Goal: Use online tool/utility: Utilize a website feature to perform a specific function

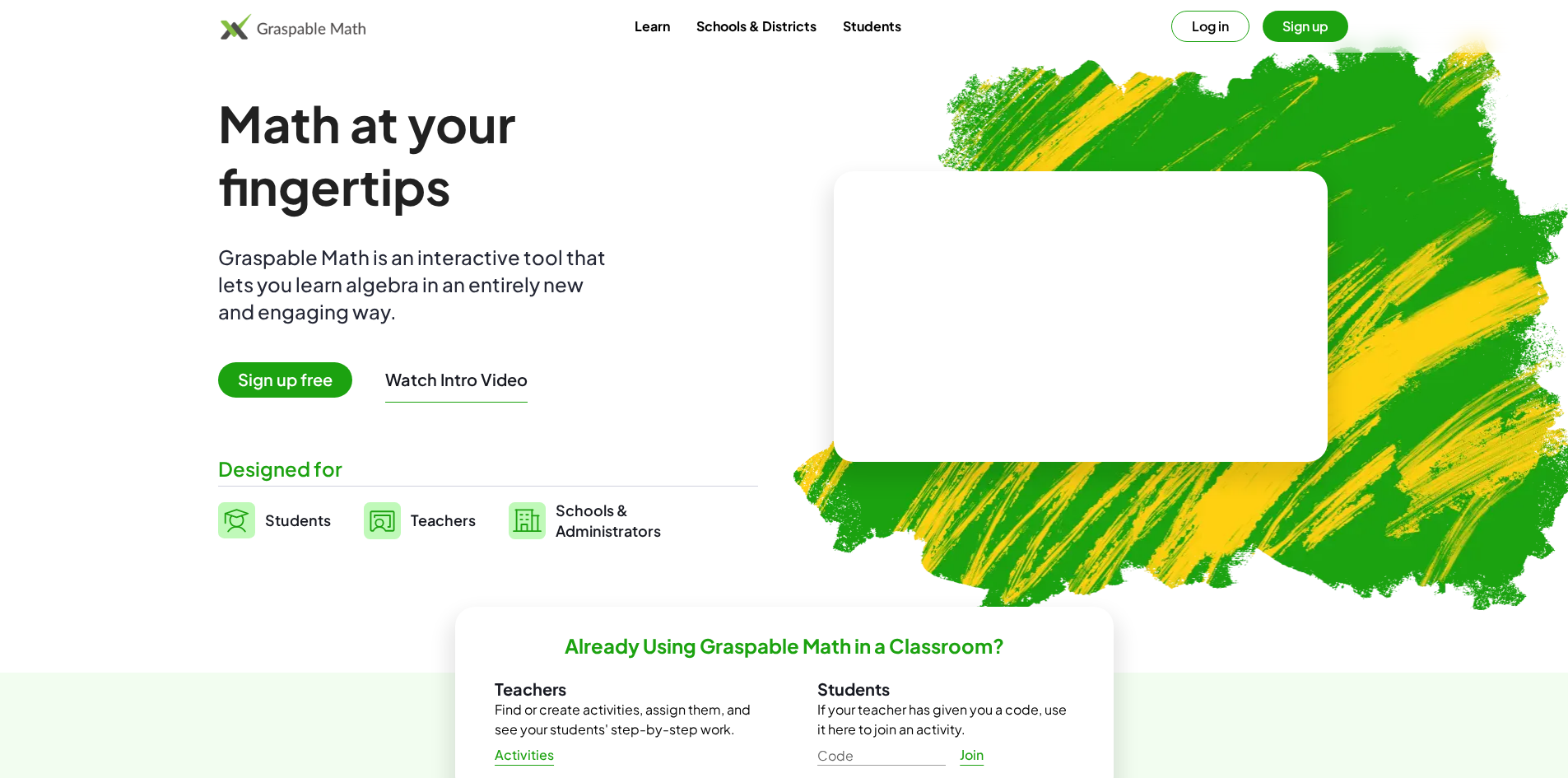
click at [296, 27] on img at bounding box center [293, 26] width 146 height 27
click at [847, 22] on link "Students" at bounding box center [871, 26] width 85 height 31
click at [344, 33] on img at bounding box center [293, 26] width 146 height 27
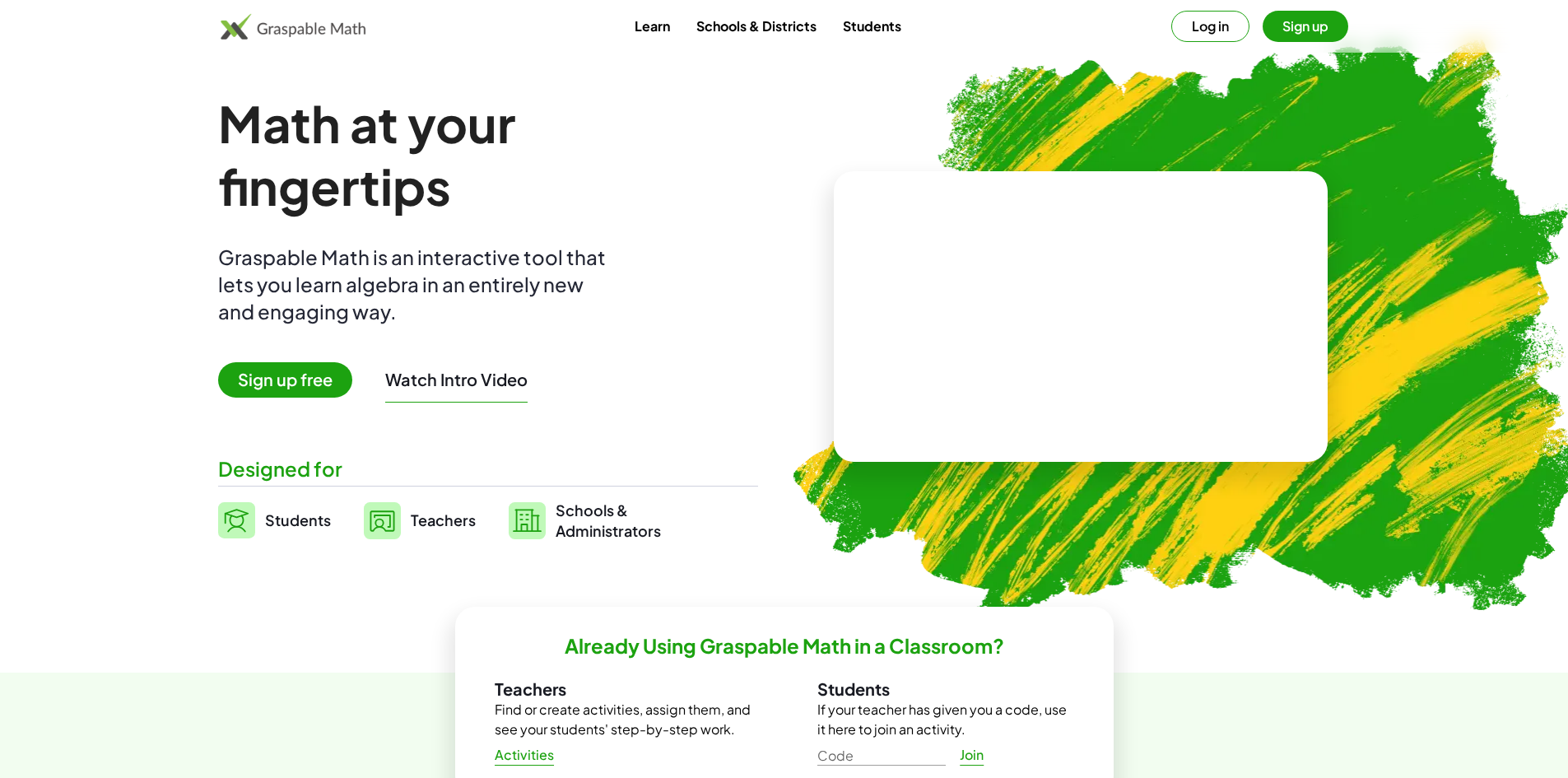
click at [344, 33] on img at bounding box center [293, 26] width 146 height 27
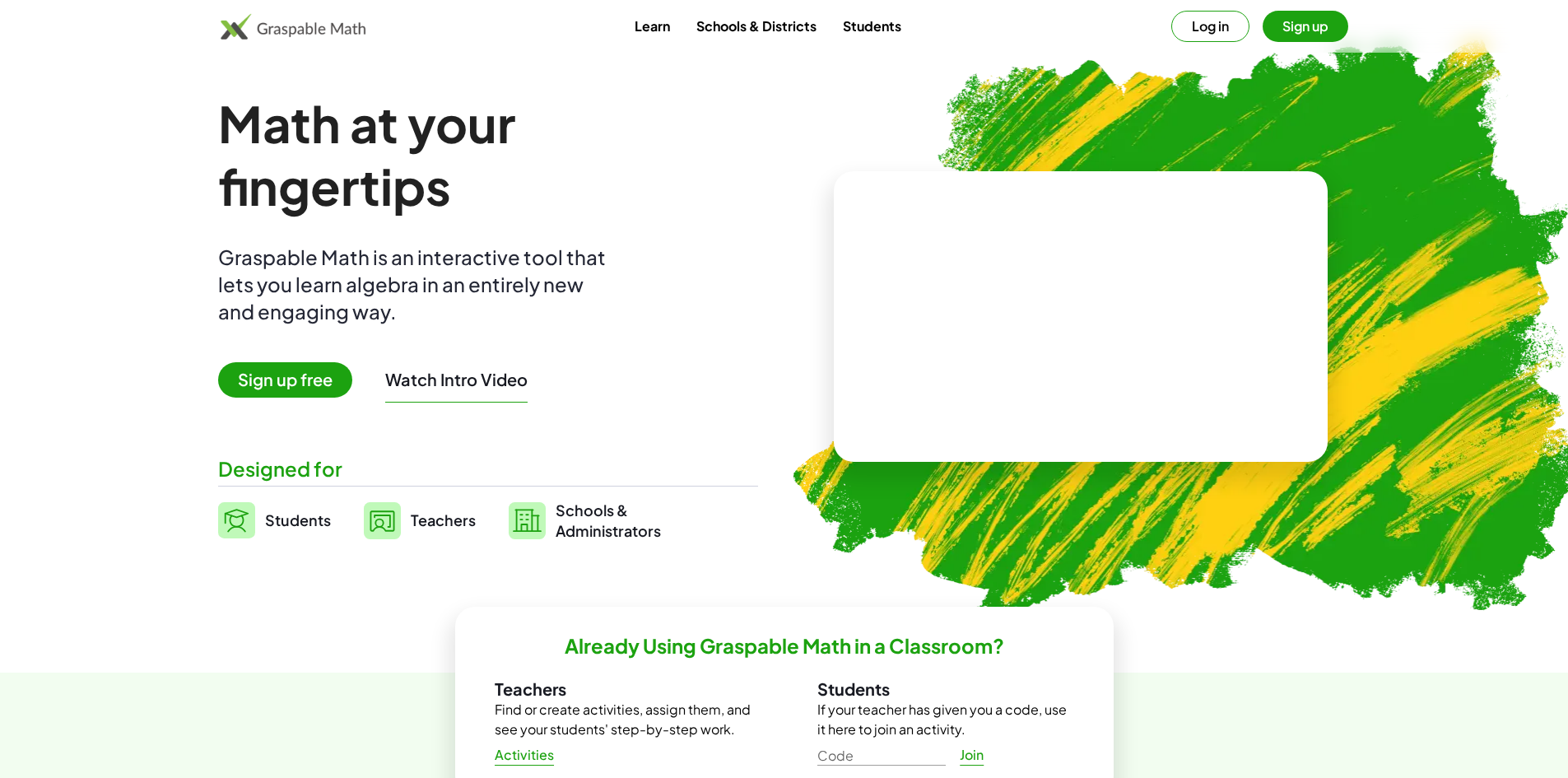
click at [657, 17] on link "Learn" at bounding box center [652, 26] width 62 height 31
click at [320, 387] on span "Sign up free" at bounding box center [285, 380] width 135 height 35
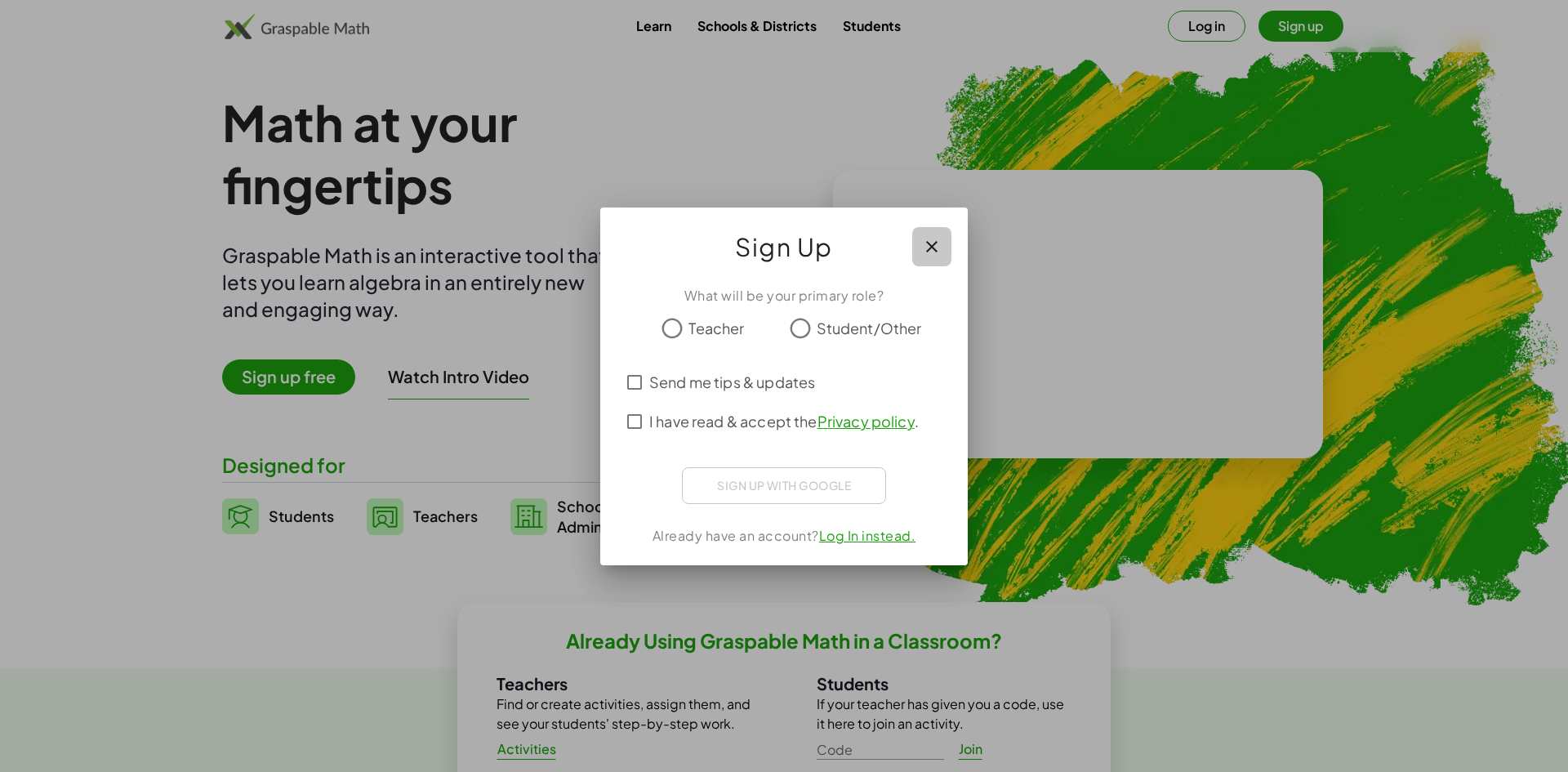
click at [934, 247] on icon "button" at bounding box center [931, 247] width 20 height 20
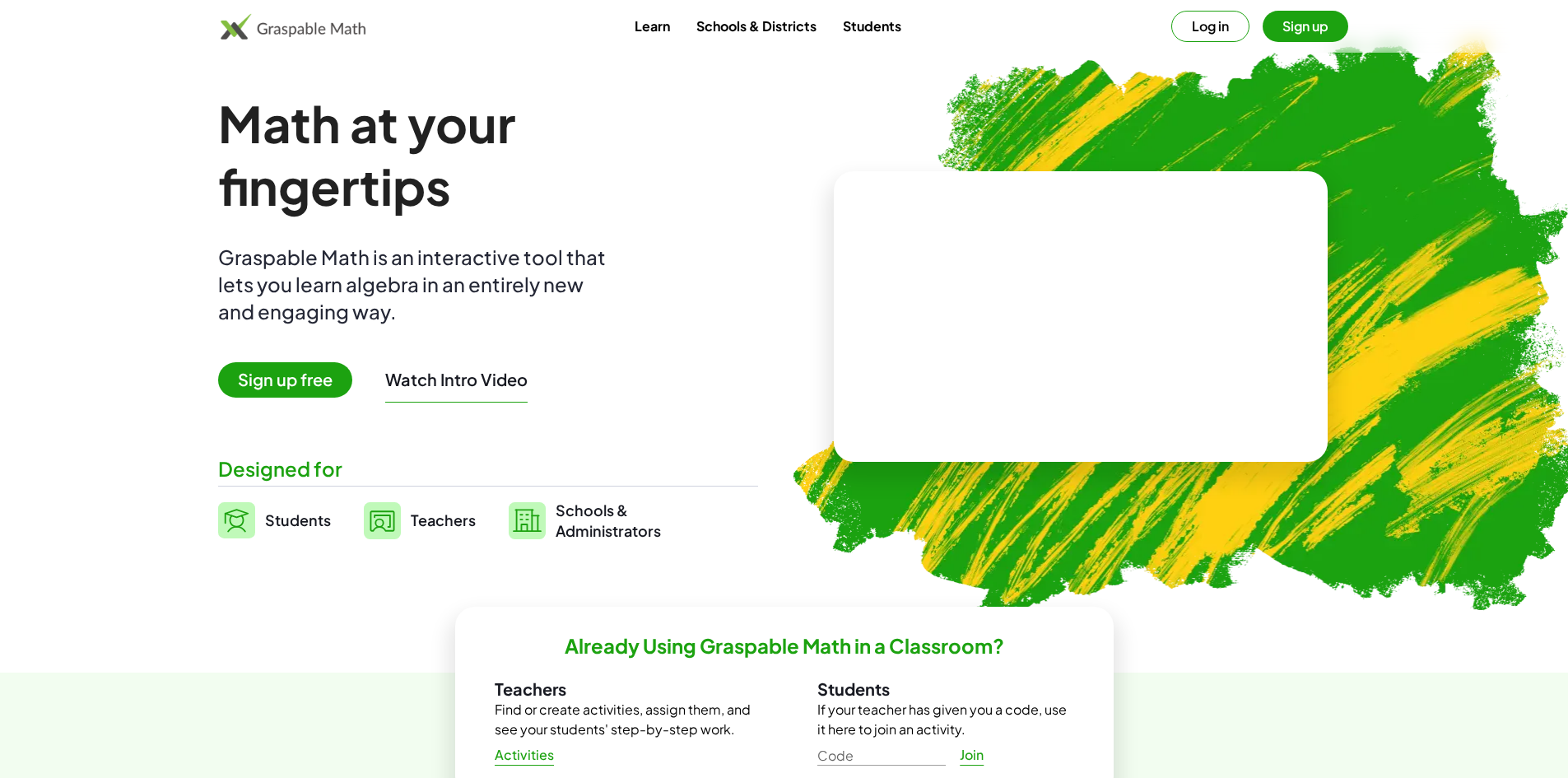
click at [253, 518] on img at bounding box center [236, 520] width 37 height 36
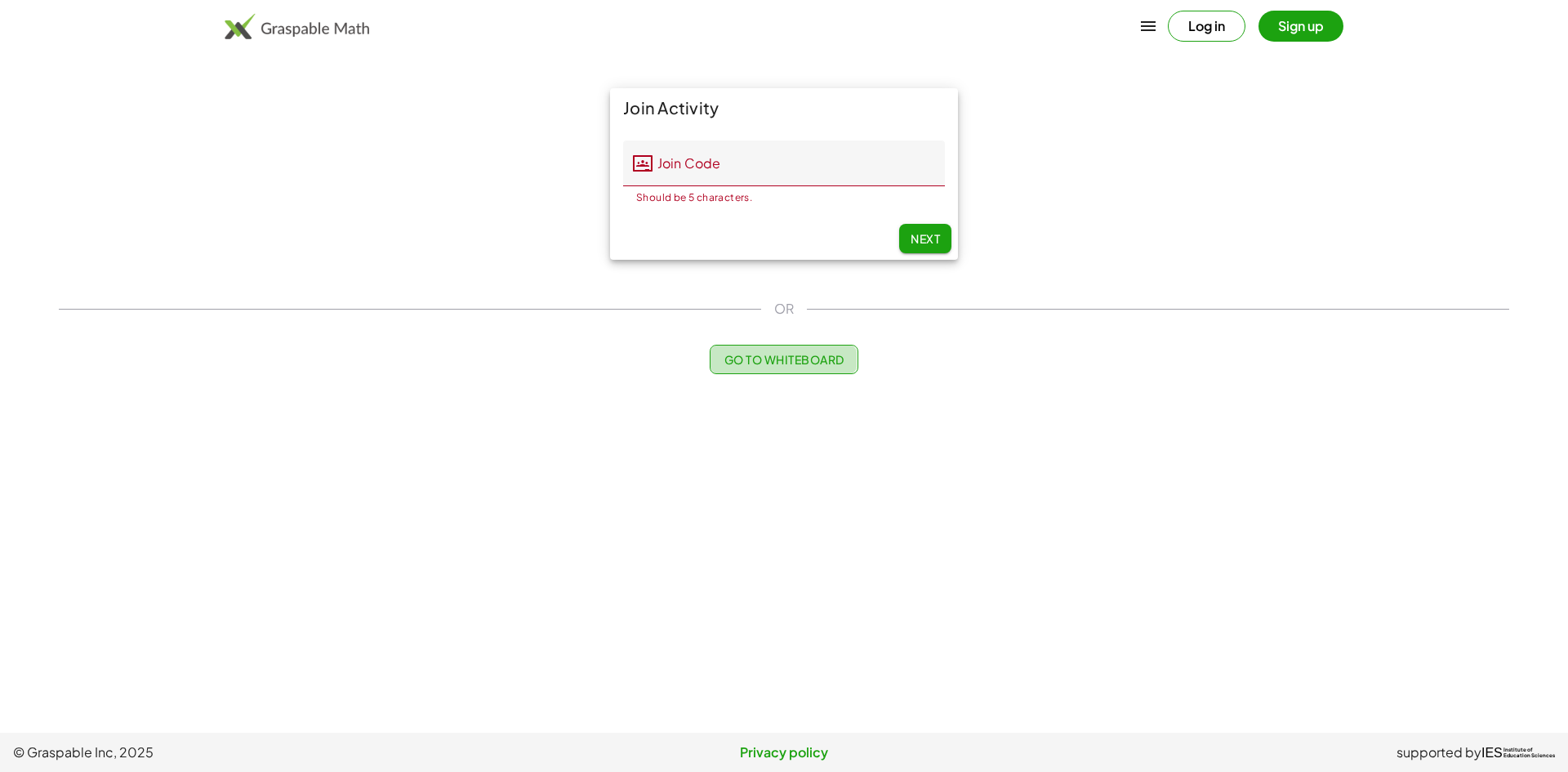
click at [792, 363] on span "Go to Whiteboard" at bounding box center [783, 359] width 120 height 14
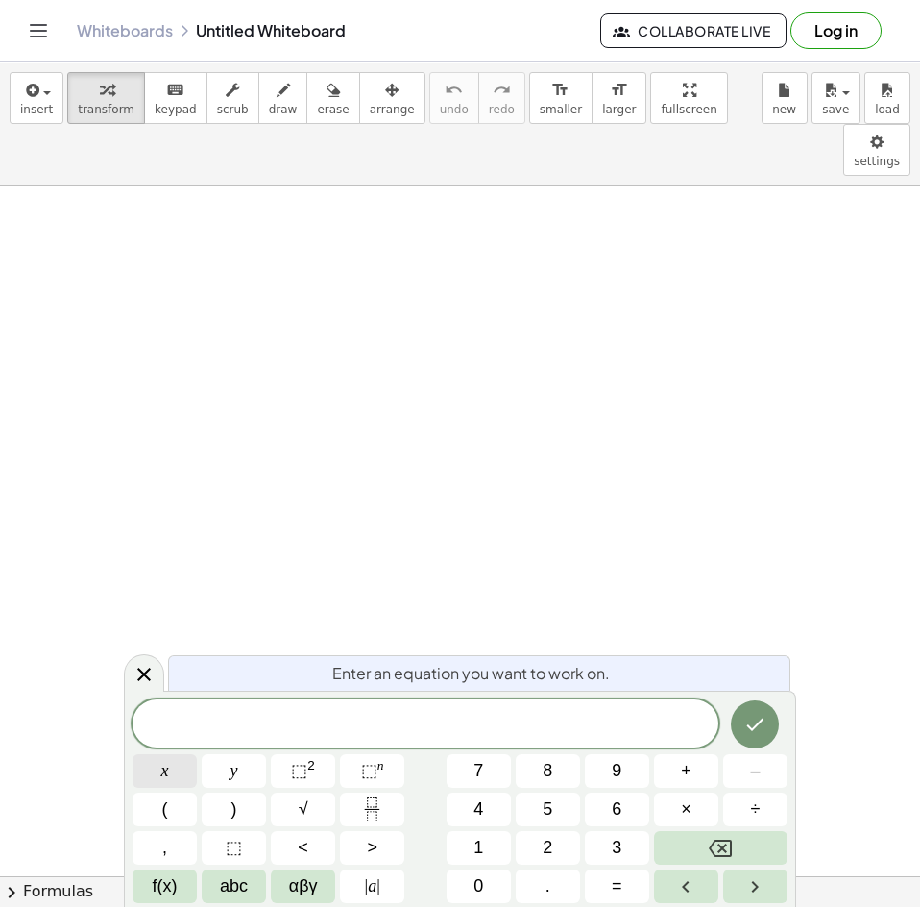
click at [171, 770] on button "x" at bounding box center [165, 771] width 64 height 34
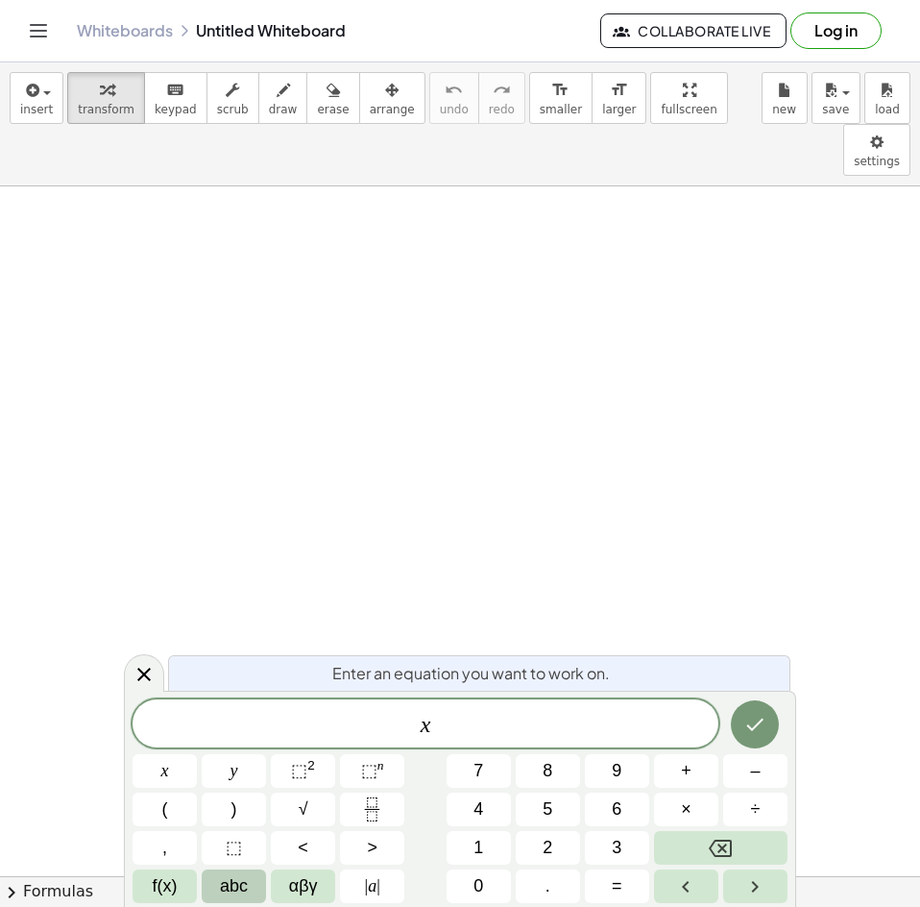
click at [225, 895] on span "abc" at bounding box center [234, 886] width 28 height 26
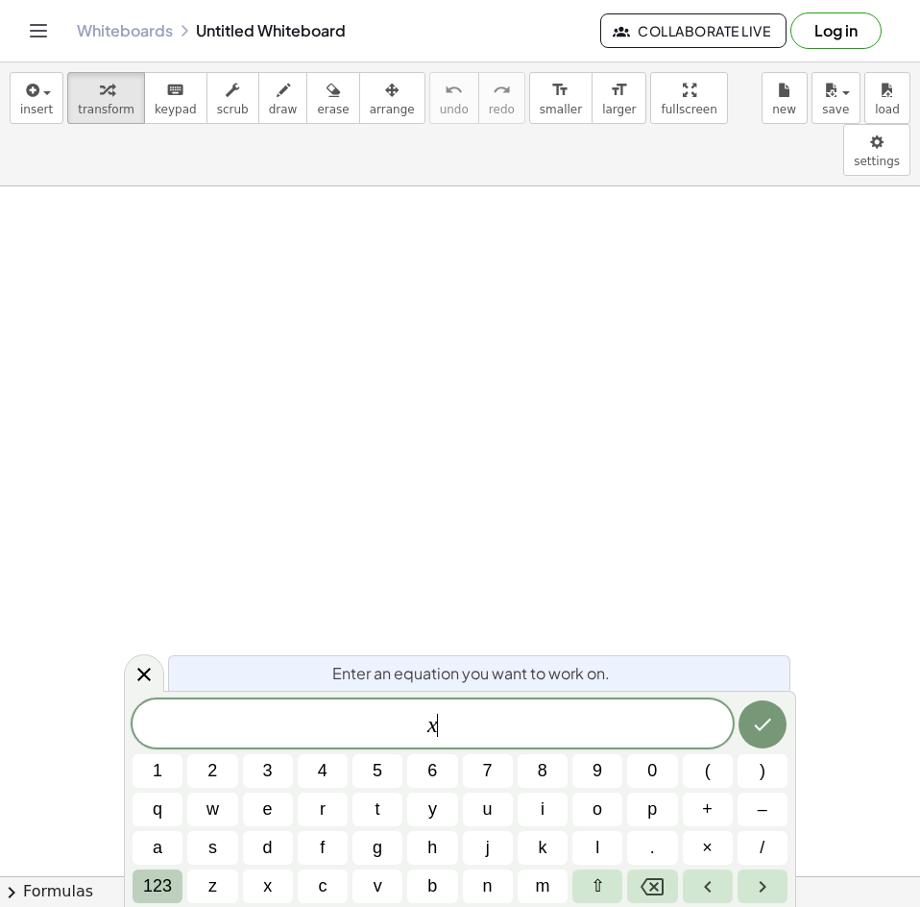
click at [158, 886] on span "123" at bounding box center [157, 886] width 29 height 26
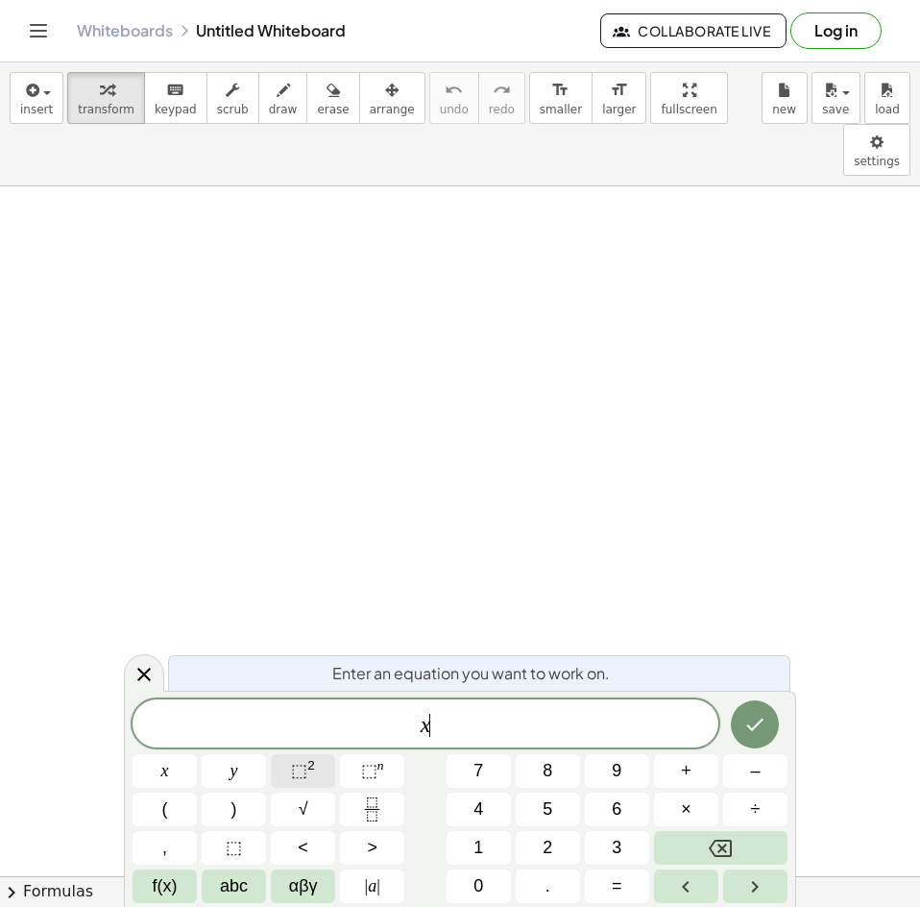
click at [305, 775] on span "⬚" at bounding box center [299, 770] width 16 height 19
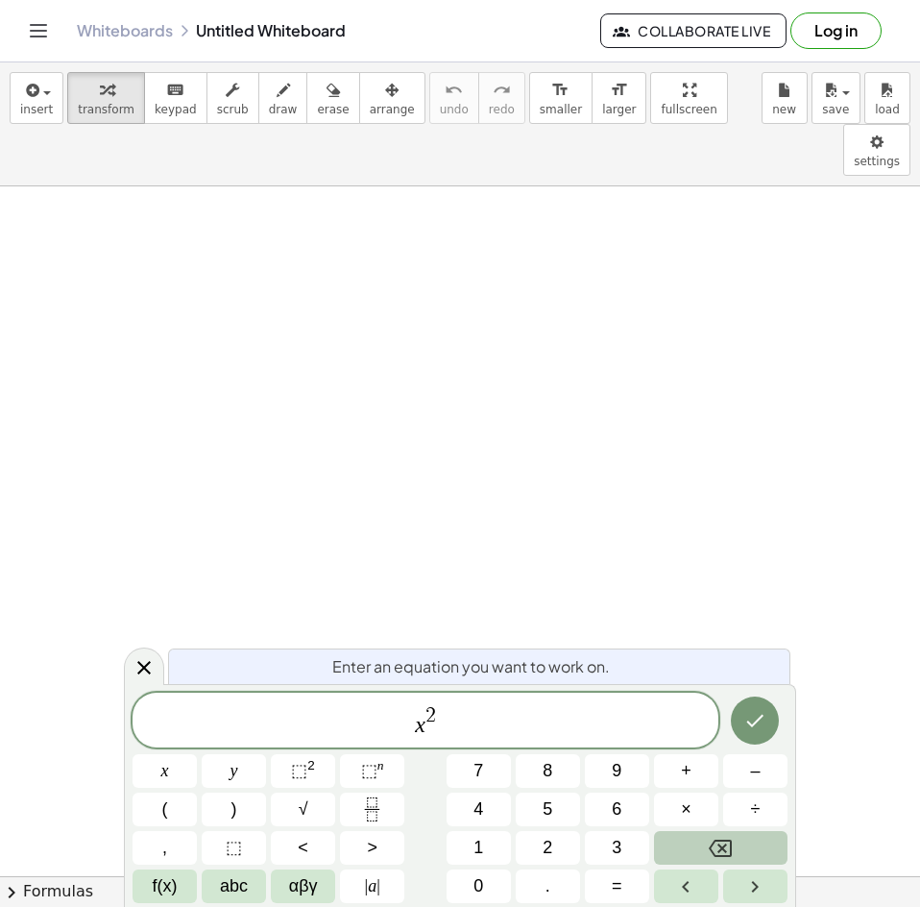
click at [731, 842] on icon "Backspace" at bounding box center [720, 848] width 23 height 17
click at [741, 839] on button "Backspace" at bounding box center [721, 848] width 134 height 34
click at [380, 769] on sup "n" at bounding box center [381, 765] width 7 height 14
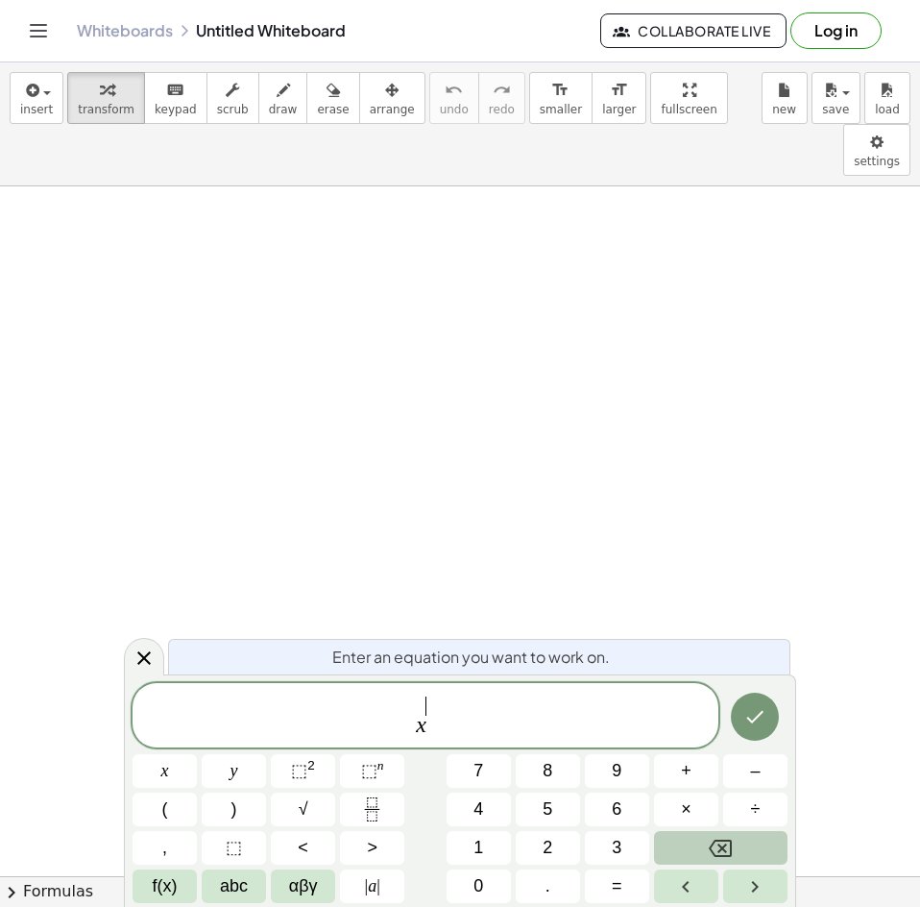
click at [748, 835] on button "Backspace" at bounding box center [721, 848] width 134 height 34
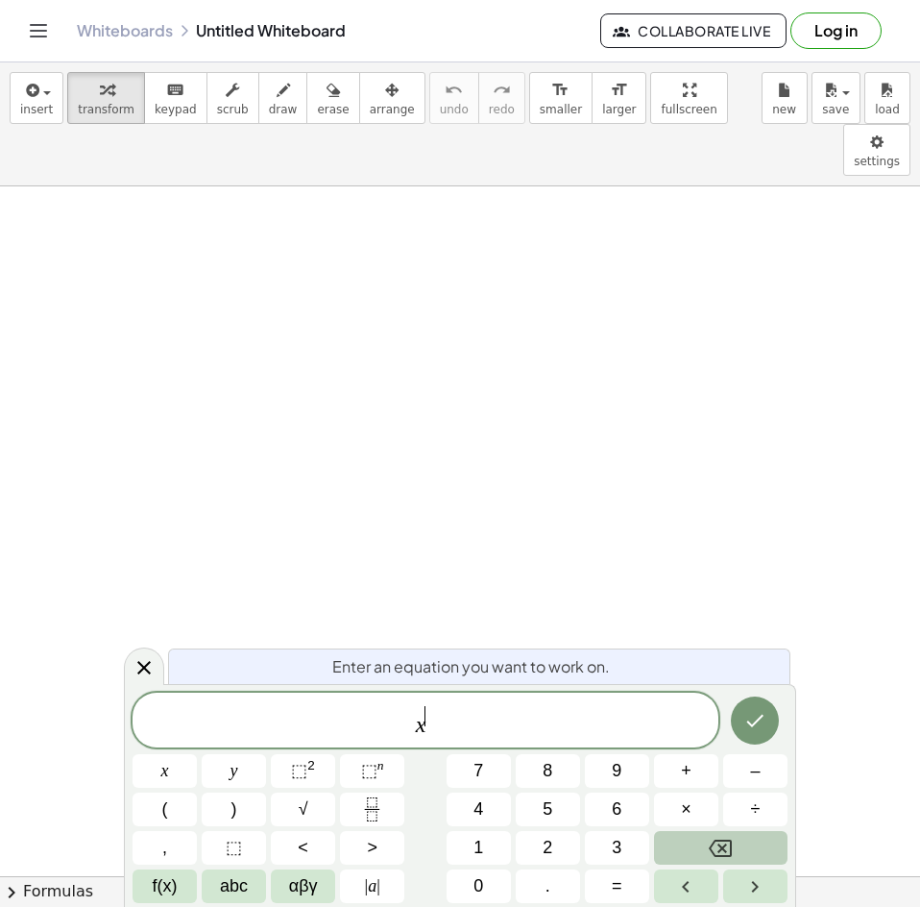
click at [748, 835] on button "Backspace" at bounding box center [721, 848] width 134 height 34
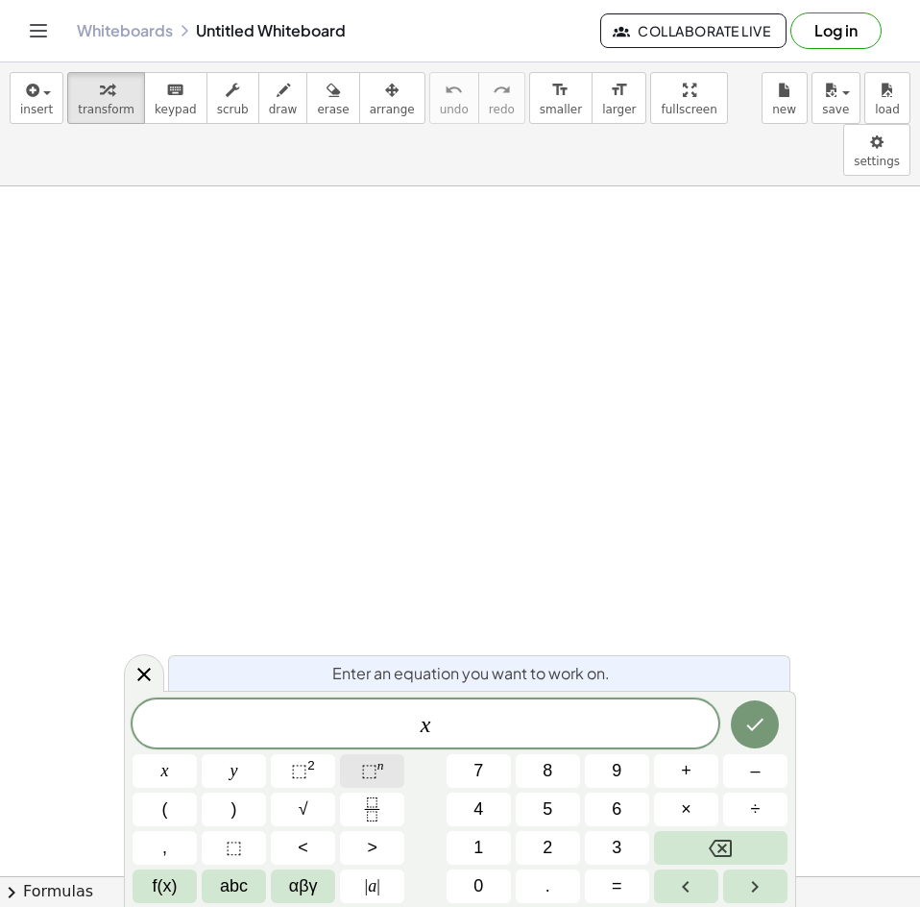
click at [359, 775] on button "⬚ n" at bounding box center [372, 771] width 64 height 34
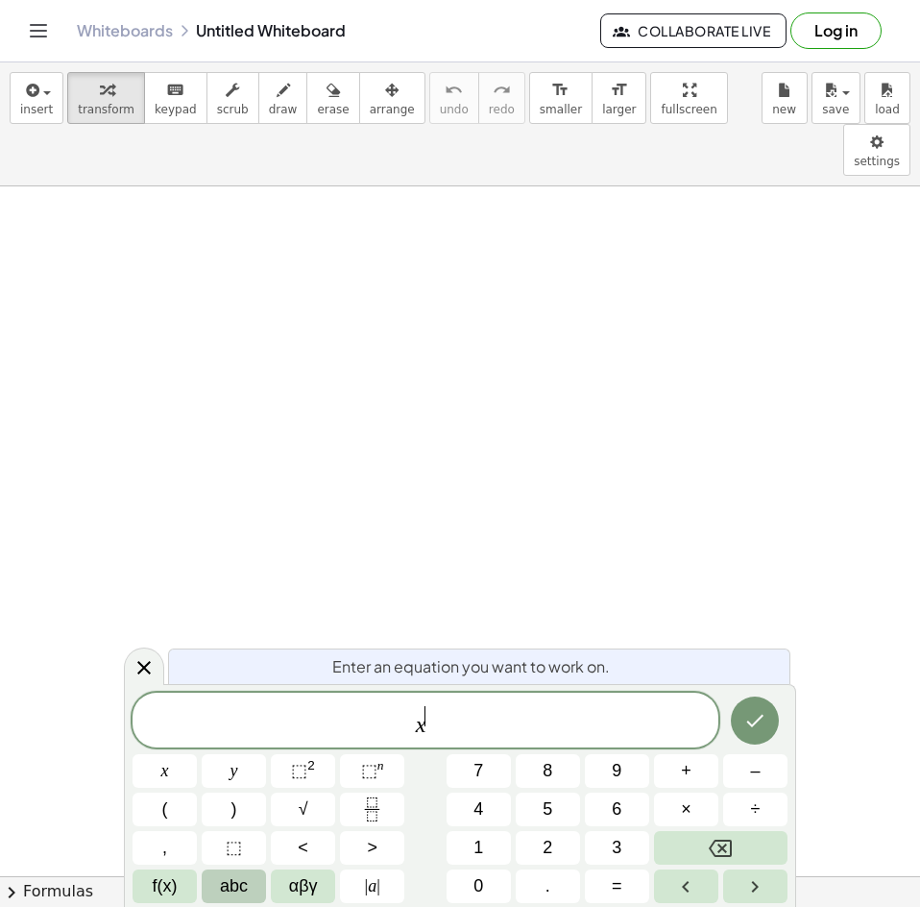
click at [205, 883] on button "abc" at bounding box center [234, 886] width 64 height 34
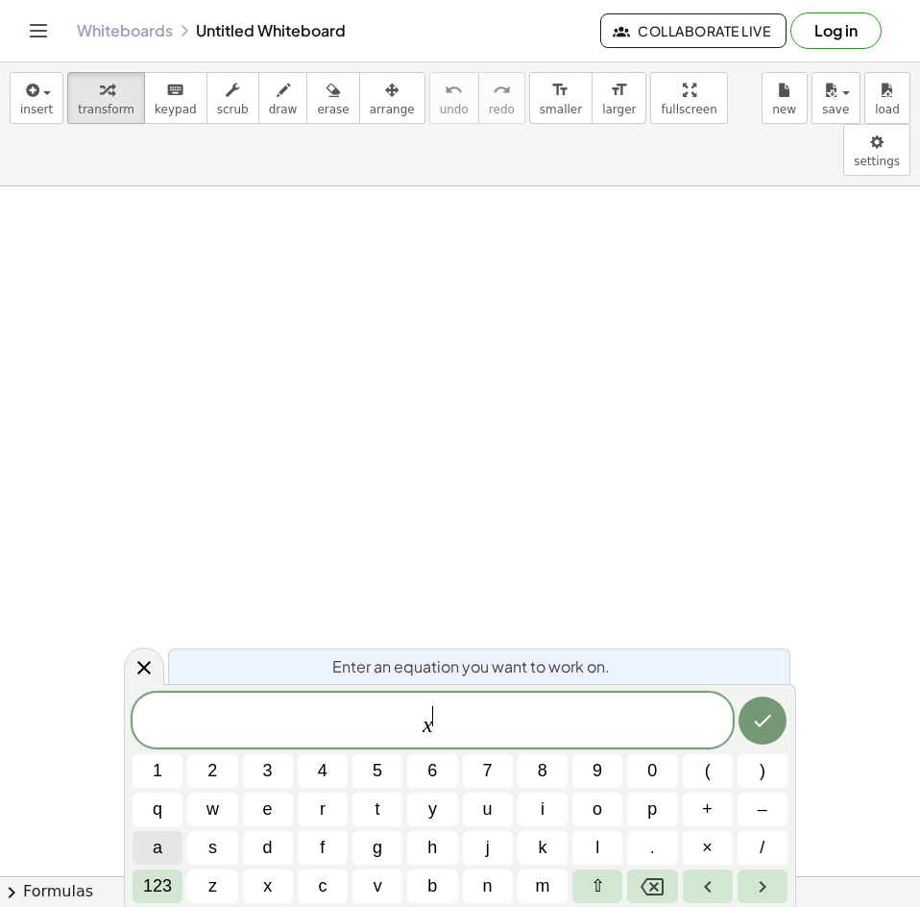
click at [172, 832] on button "a" at bounding box center [158, 848] width 50 height 34
click at [144, 886] on span "123" at bounding box center [157, 886] width 29 height 26
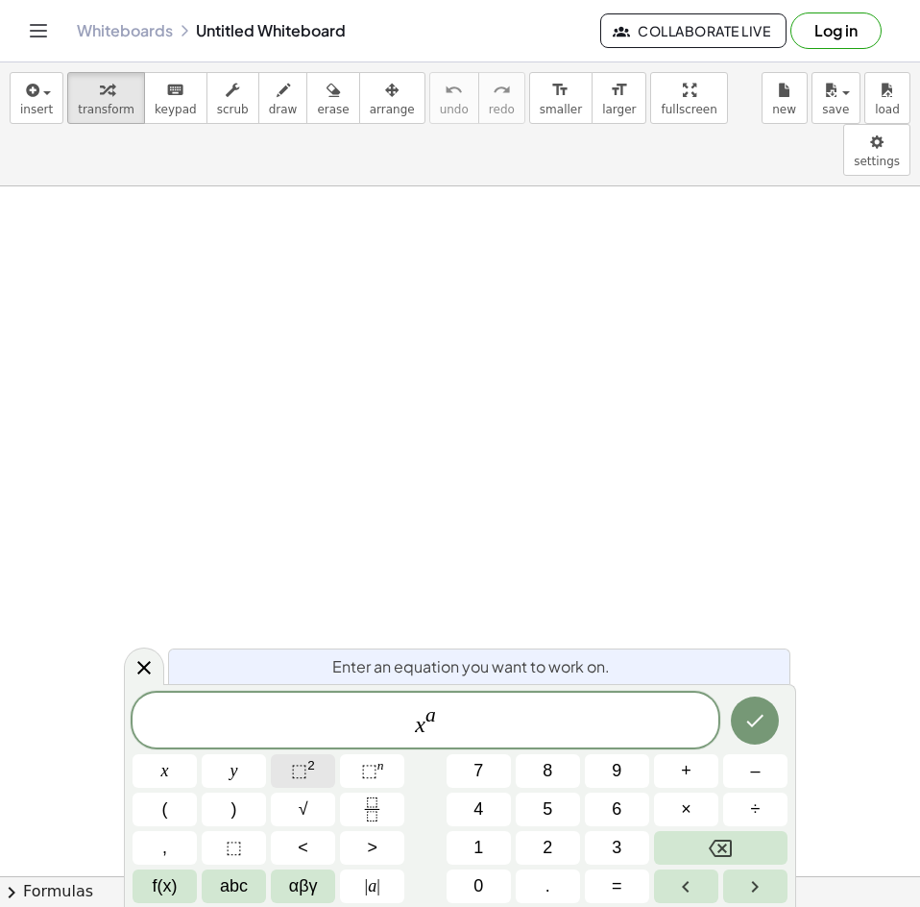
click at [309, 771] on sup "2" at bounding box center [311, 765] width 8 height 14
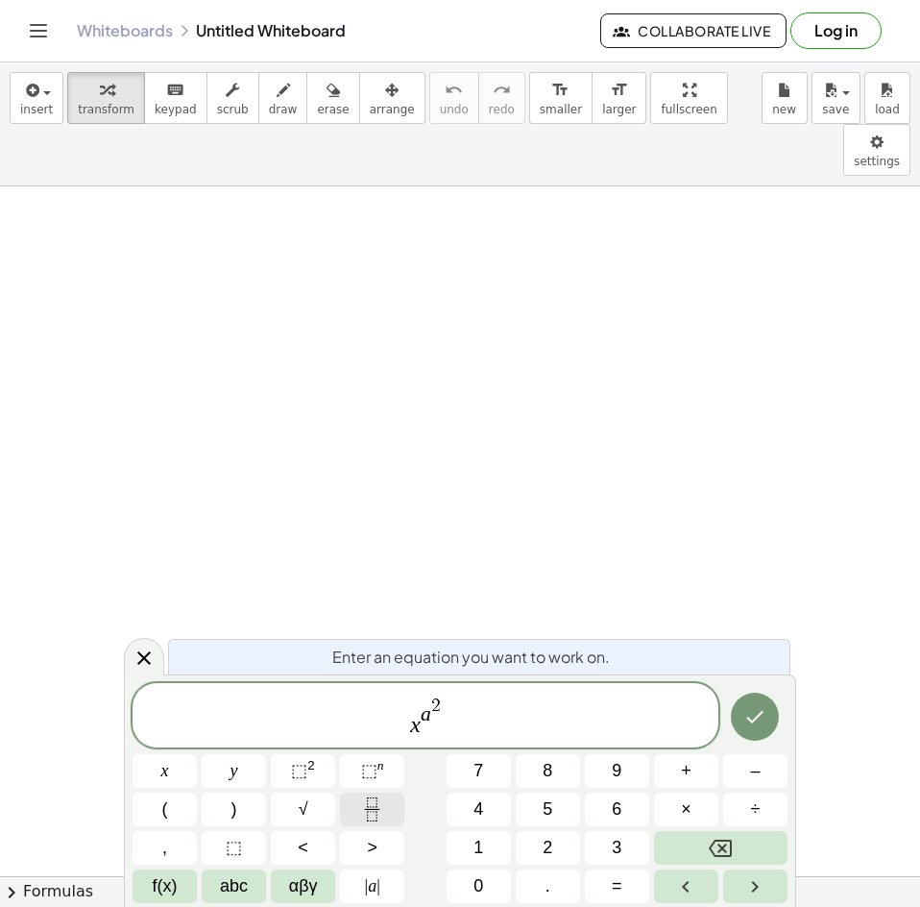
click at [355, 815] on button "Fraction" at bounding box center [372, 810] width 64 height 34
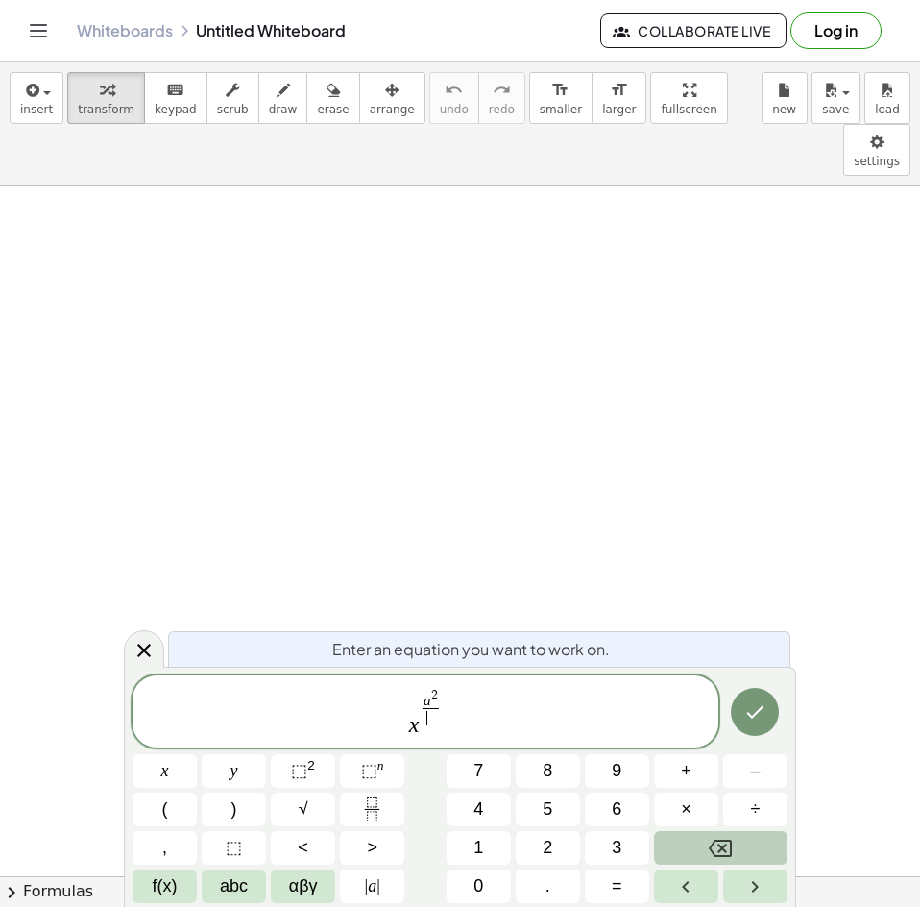
click at [737, 833] on button "Backspace" at bounding box center [721, 848] width 134 height 34
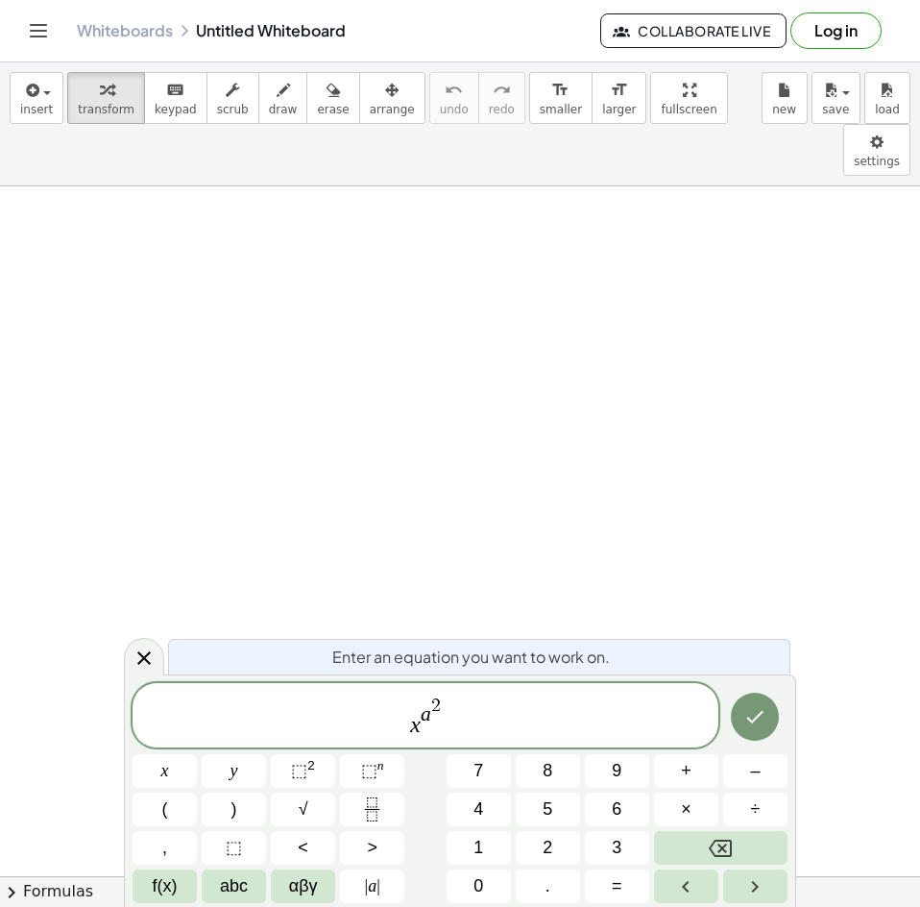
click at [408, 728] on span "x a 2 ​" at bounding box center [426, 717] width 586 height 44
click at [446, 729] on span "x a 2 ​" at bounding box center [426, 717] width 586 height 44
click at [379, 814] on icon "Fraction" at bounding box center [372, 809] width 24 height 24
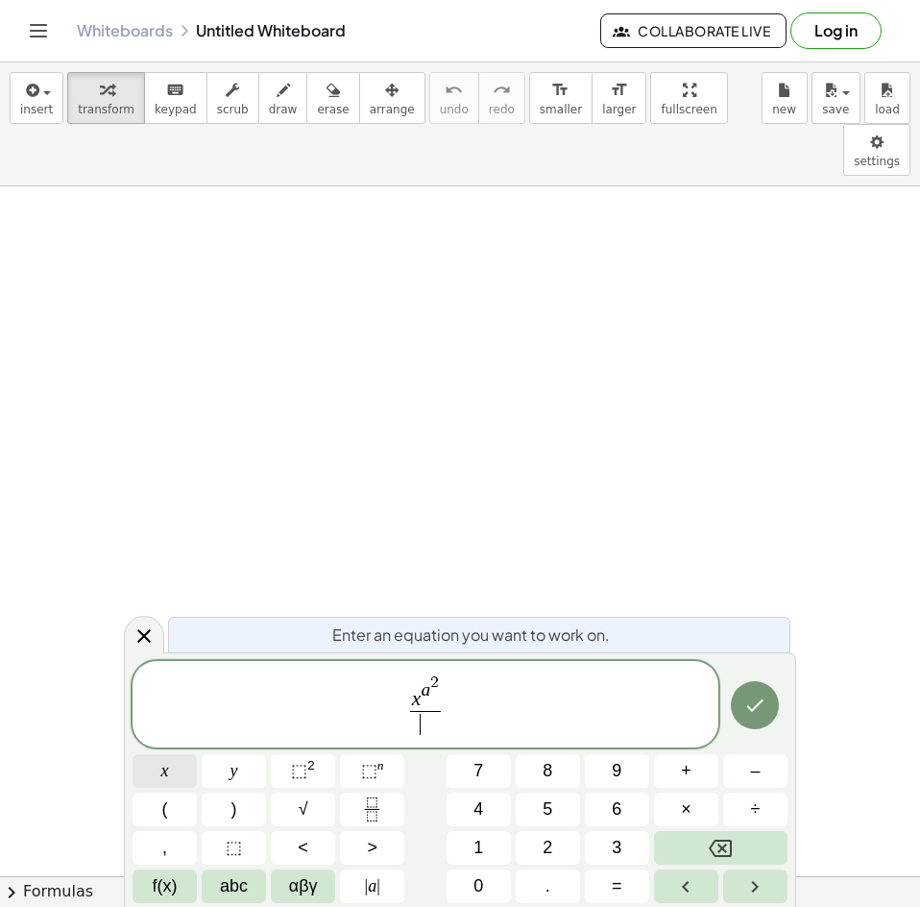
click at [183, 780] on button "x" at bounding box center [165, 771] width 64 height 34
click at [369, 773] on span "⬚" at bounding box center [369, 770] width 16 height 19
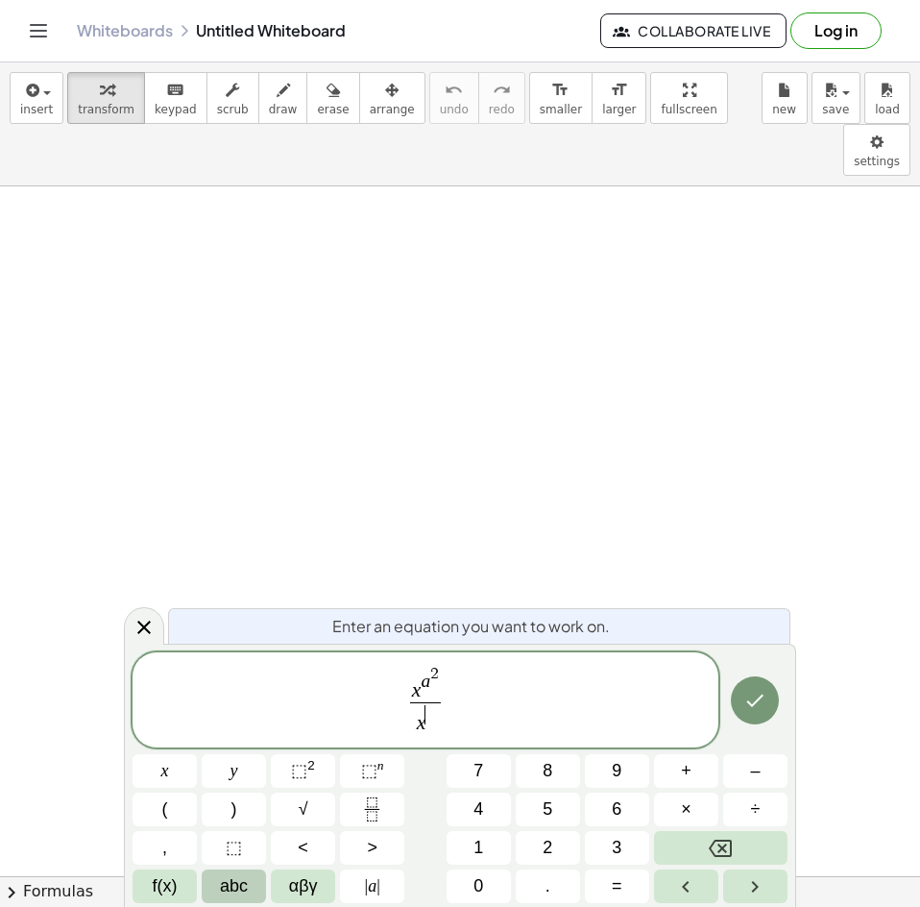
click at [247, 892] on span "abc" at bounding box center [234, 886] width 28 height 26
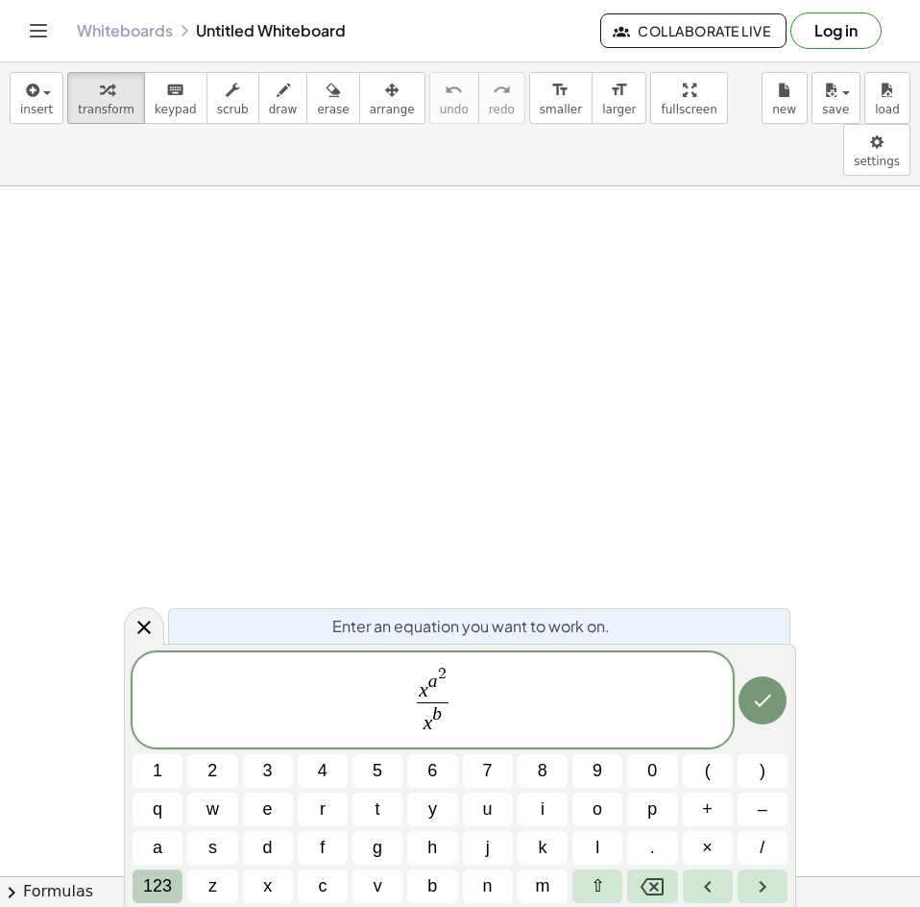
click at [171, 885] on span "123" at bounding box center [157, 886] width 29 height 26
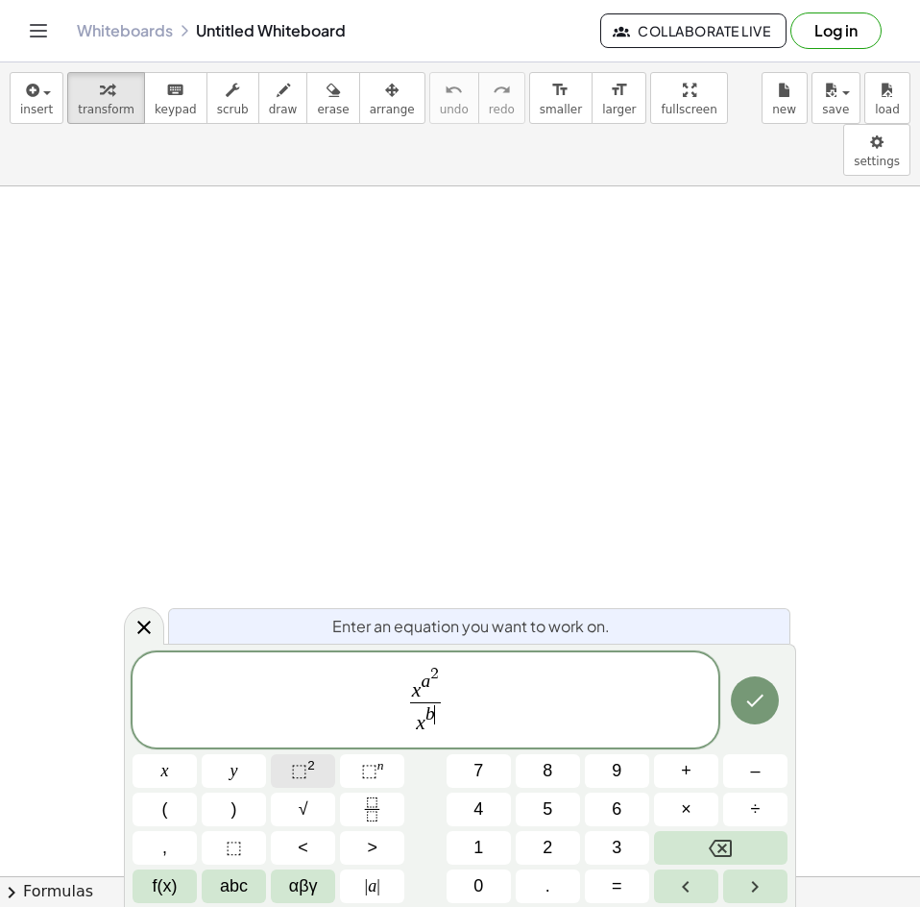
click at [306, 774] on span "⬚" at bounding box center [299, 770] width 16 height 19
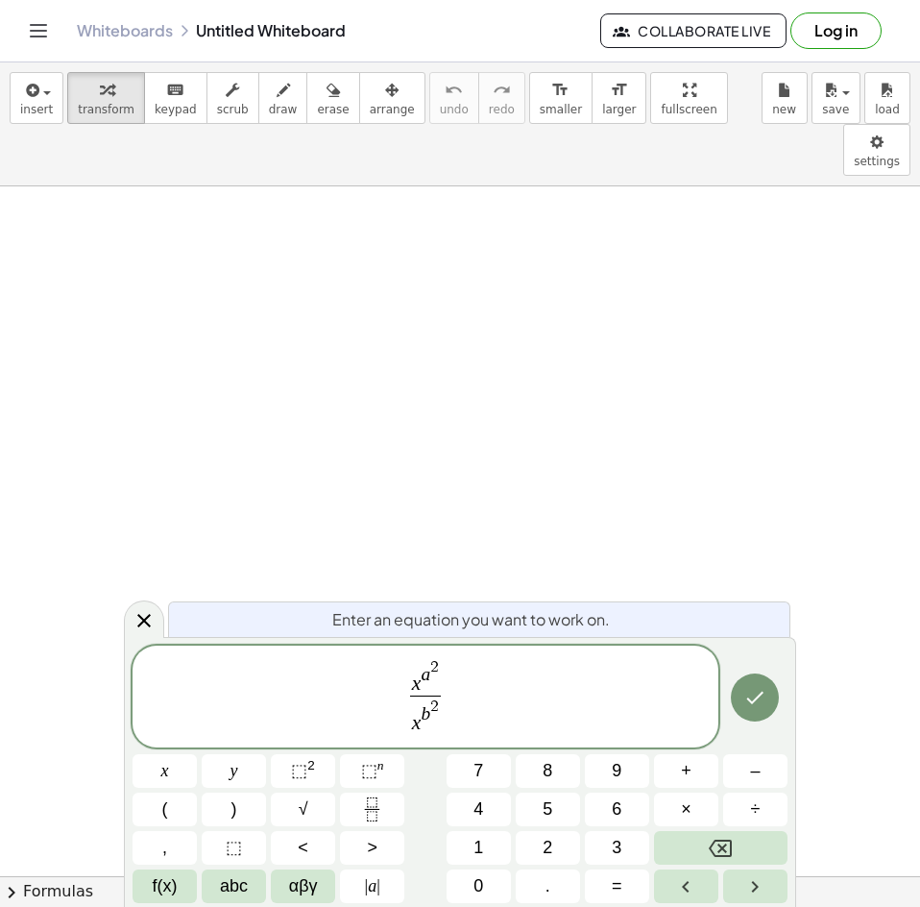
click at [479, 694] on span "x a 2 x b 2 ​ ​" at bounding box center [426, 698] width 586 height 82
click at [608, 894] on button "=" at bounding box center [617, 886] width 64 height 34
click at [170, 776] on button "x" at bounding box center [165, 771] width 64 height 34
click at [331, 775] on button "⬚ 2" at bounding box center [303, 771] width 64 height 34
click at [508, 688] on span "x a 2 x b 2 ​ = x 2 ​" at bounding box center [426, 698] width 586 height 82
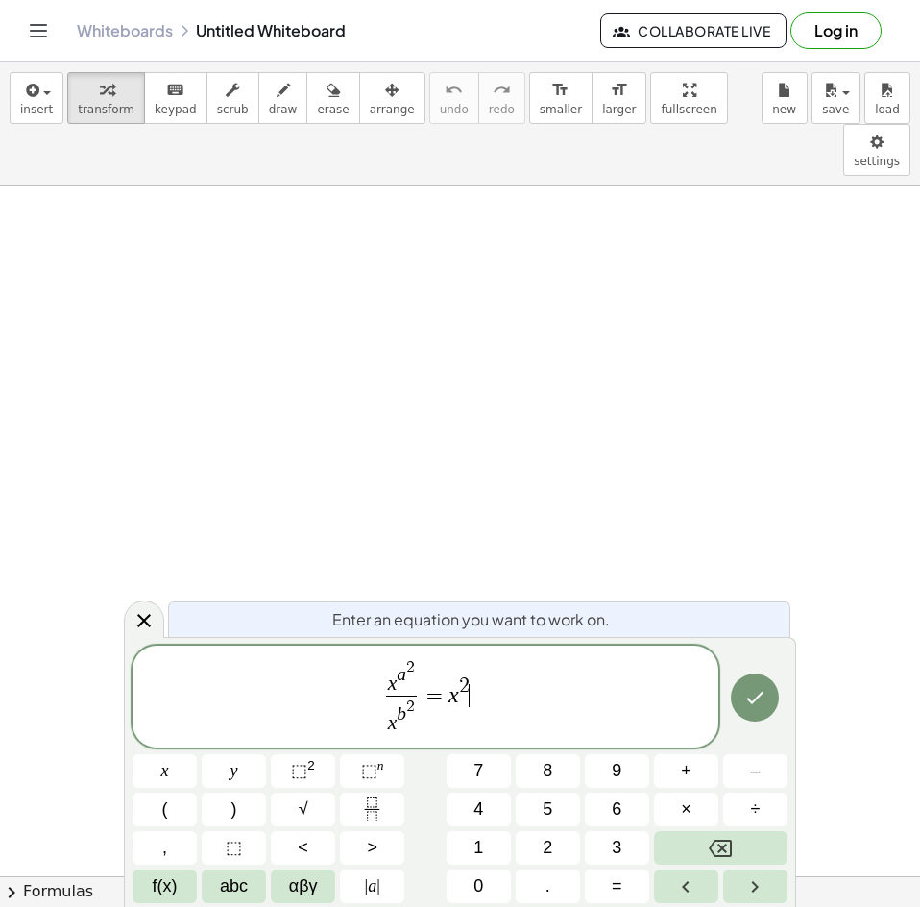
click at [508, 688] on span "x a 2 x b 2 ​ = x 2 ​" at bounding box center [426, 698] width 586 height 82
click at [748, 696] on icon "Done" at bounding box center [755, 697] width 23 height 23
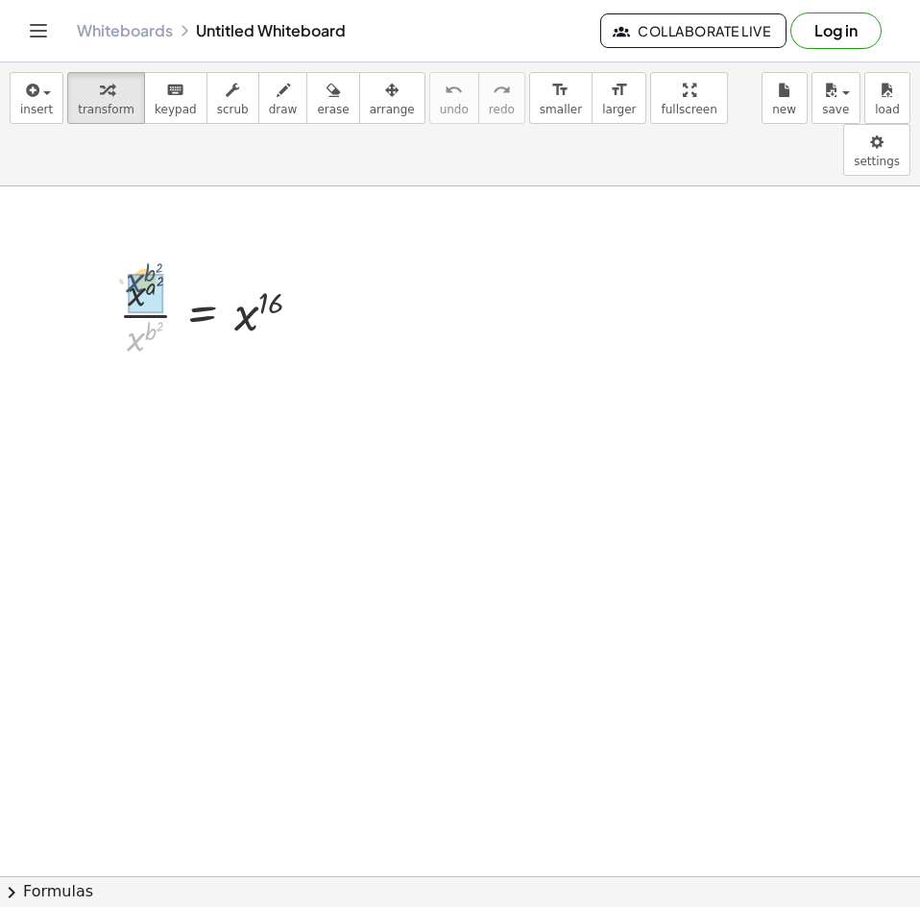
drag, startPoint x: 134, startPoint y: 292, endPoint x: 133, endPoint y: 233, distance: 58.6
drag, startPoint x: 105, startPoint y: 336, endPoint x: 152, endPoint y: 333, distance: 47.2
click at [152, 361] on div at bounding box center [195, 392] width 265 height 63
drag, startPoint x: 159, startPoint y: 333, endPoint x: 114, endPoint y: 337, distance: 44.4
click at [114, 361] on div at bounding box center [195, 392] width 265 height 63
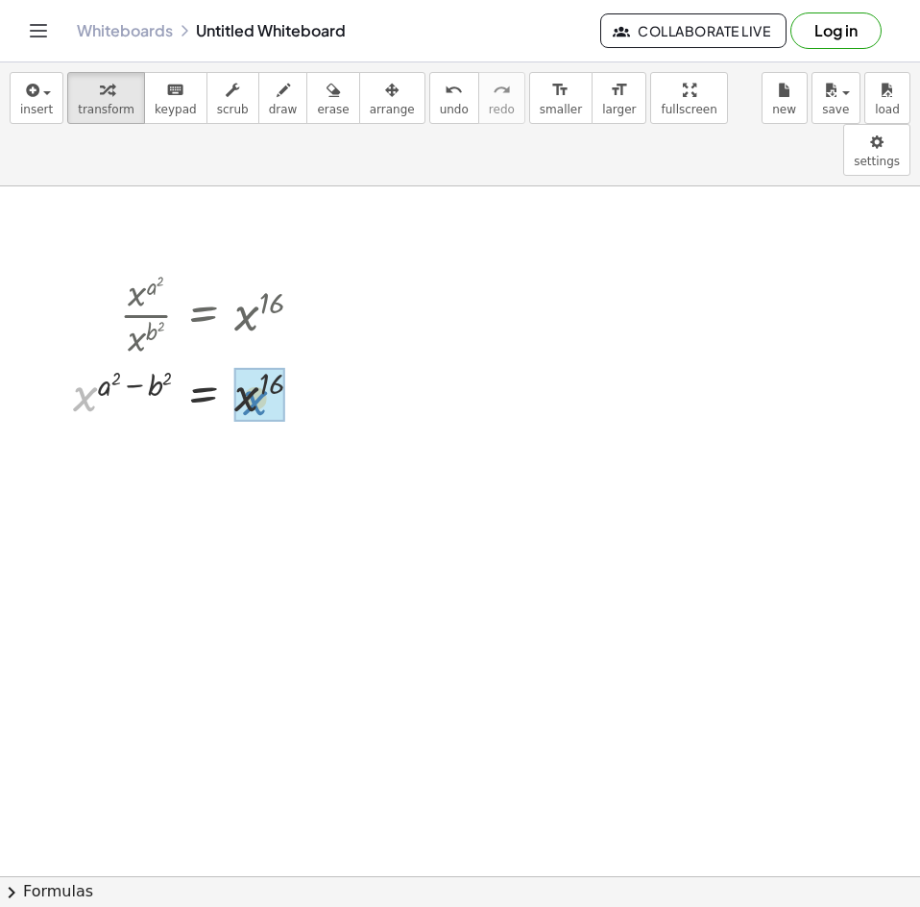
drag, startPoint x: 88, startPoint y: 349, endPoint x: 259, endPoint y: 353, distance: 171.0
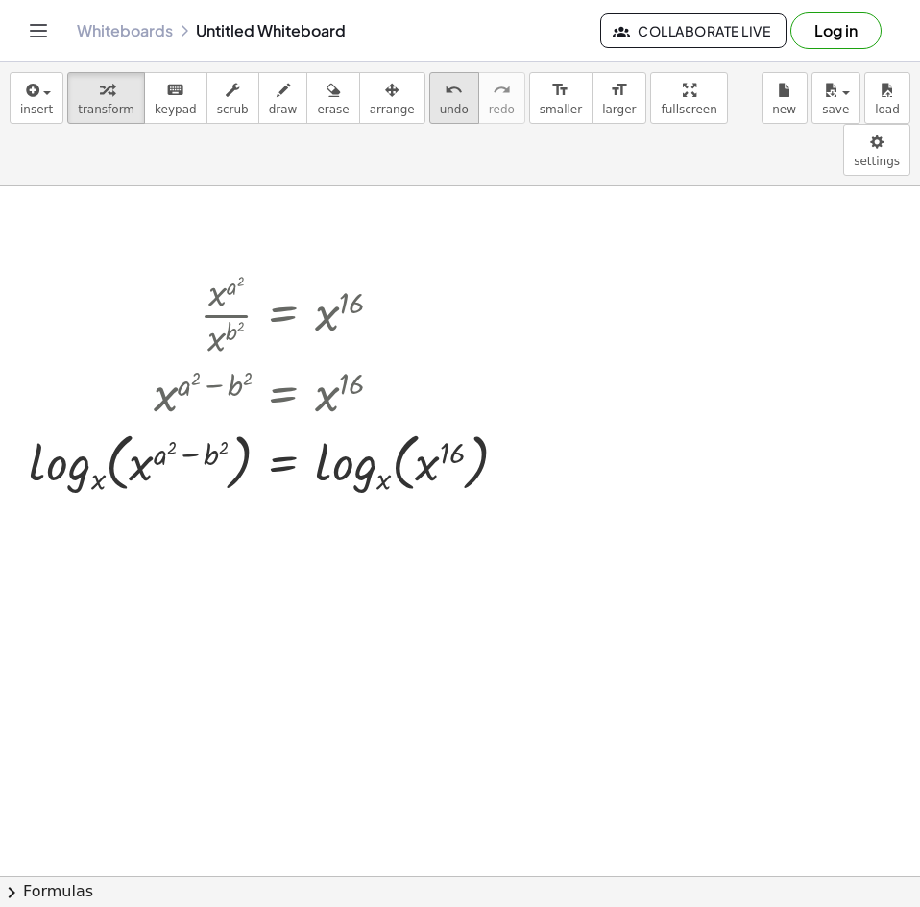
click at [445, 87] on icon "undo" at bounding box center [454, 90] width 18 height 23
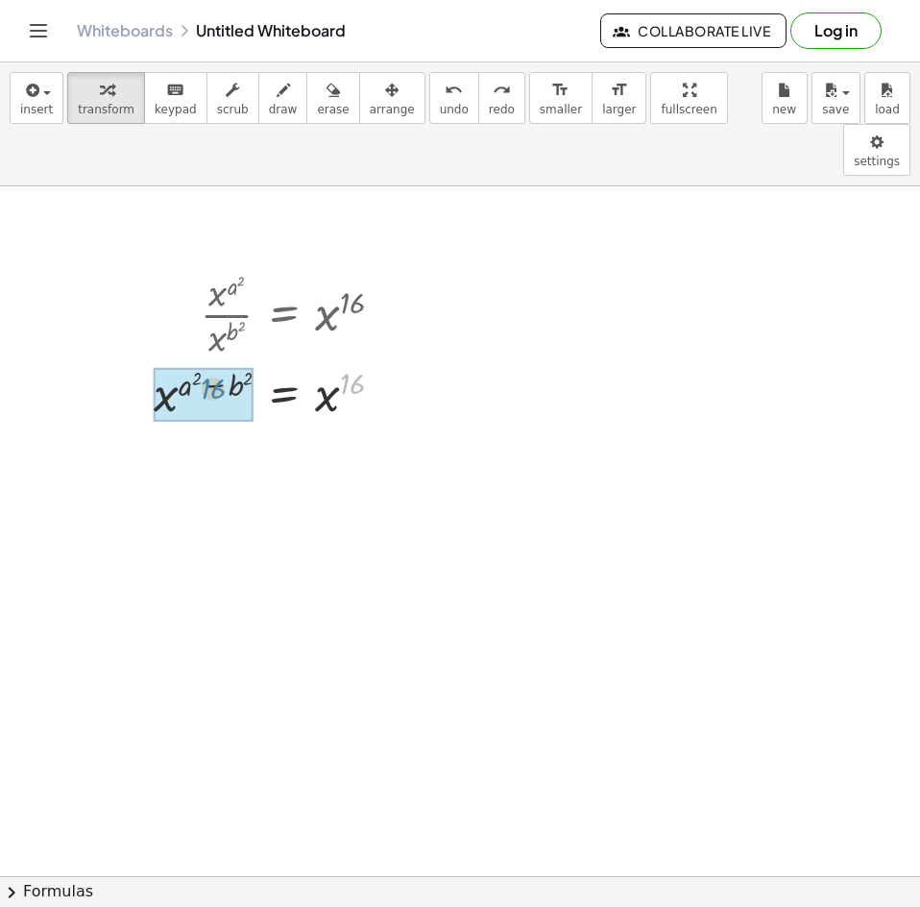
drag, startPoint x: 354, startPoint y: 330, endPoint x: 214, endPoint y: 334, distance: 140.3
click at [445, 90] on icon "undo" at bounding box center [454, 90] width 18 height 23
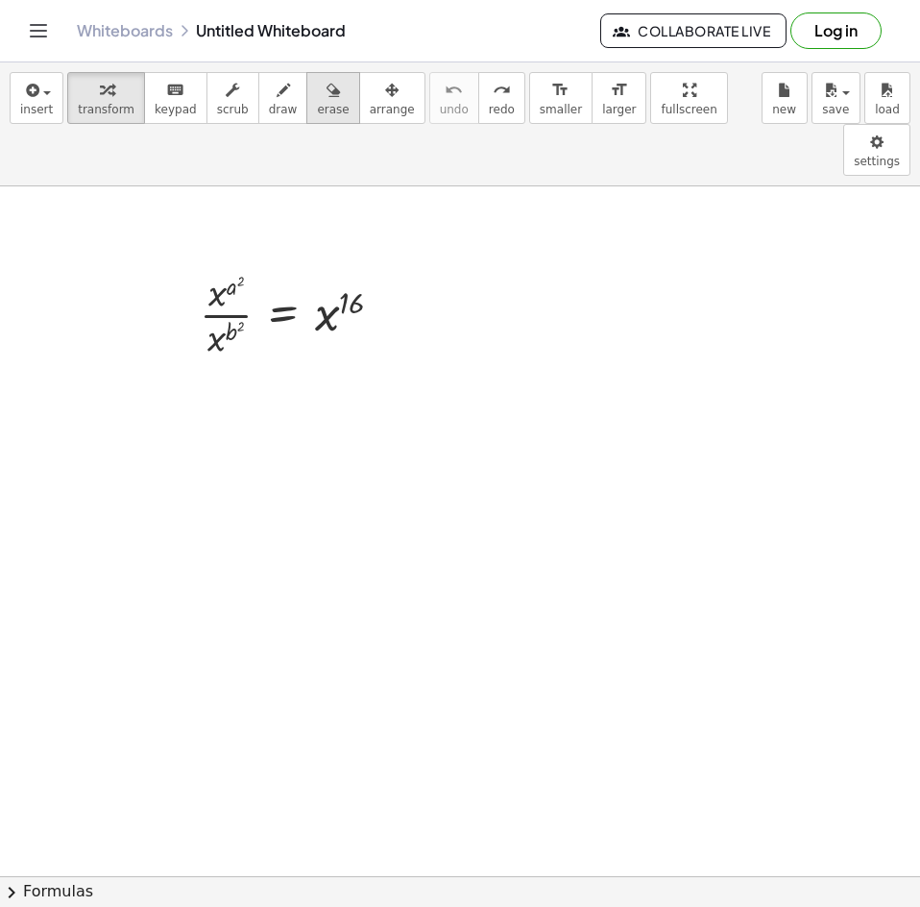
click at [310, 118] on button "erase" at bounding box center [332, 98] width 53 height 52
drag, startPoint x: 452, startPoint y: 232, endPoint x: 281, endPoint y: 262, distance: 174.7
drag, startPoint x: 391, startPoint y: 245, endPoint x: 3, endPoint y: 410, distance: 421.8
click at [0, 443] on html "Graspable Math Activities Get Started Activity Bank Assigned Work Classes White…" at bounding box center [460, 453] width 920 height 907
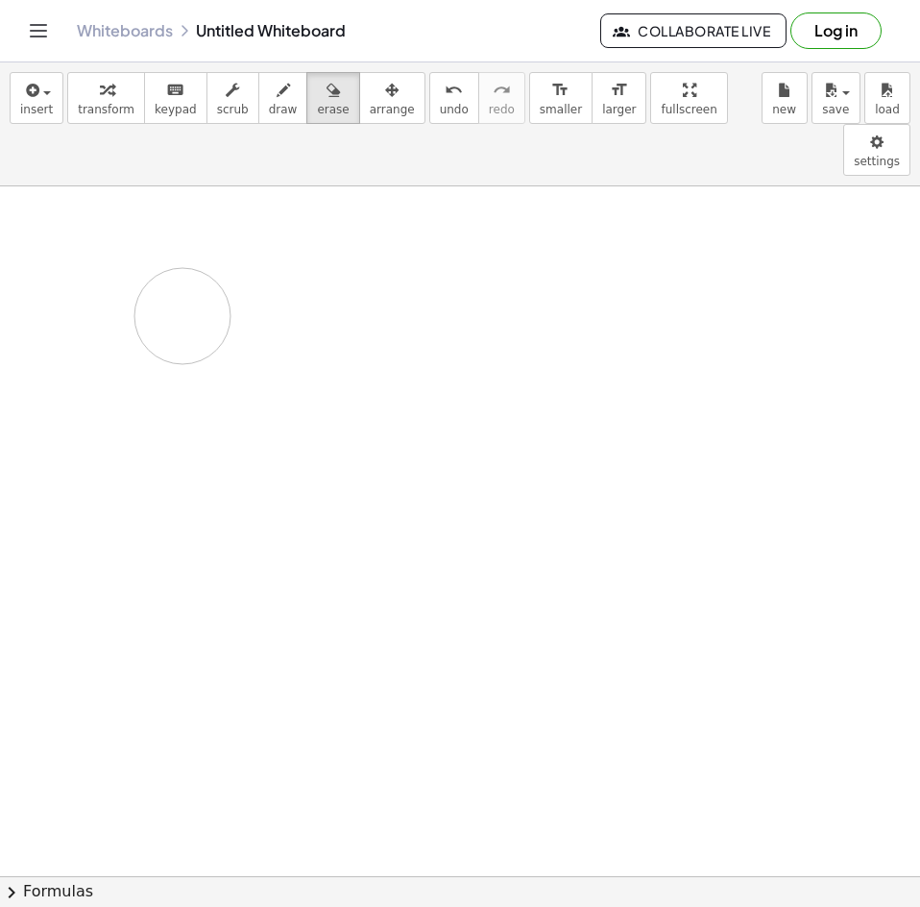
drag, startPoint x: 532, startPoint y: 279, endPoint x: 208, endPoint y: 263, distance: 324.1
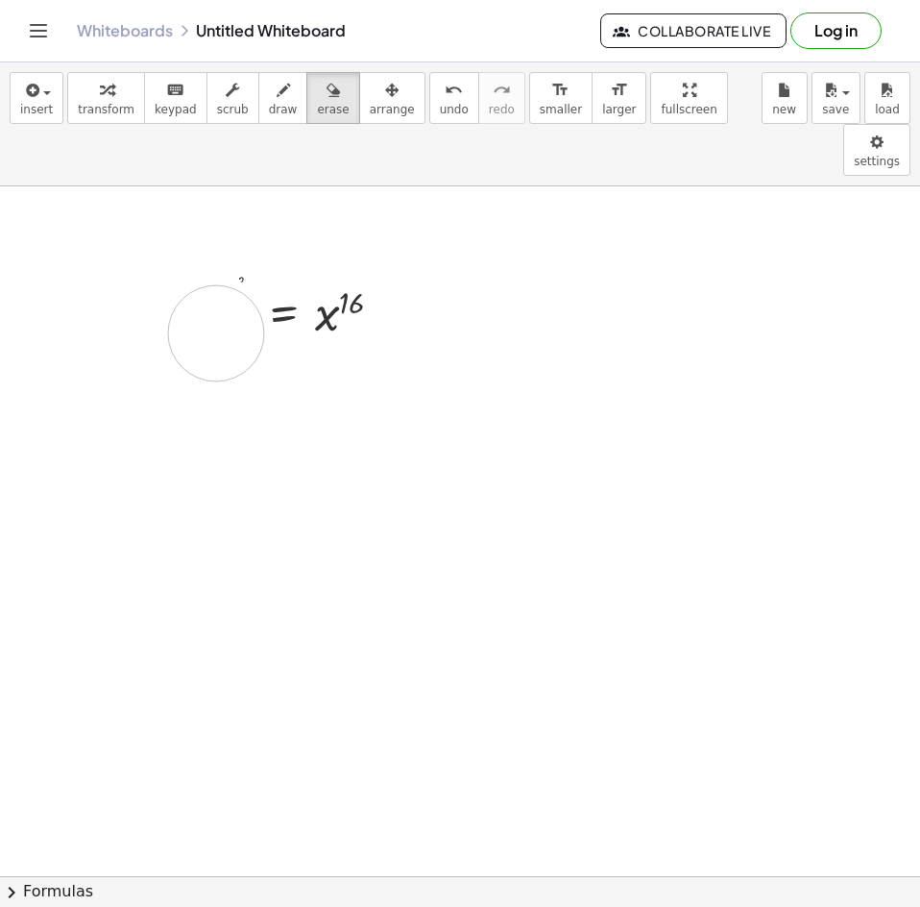
drag, startPoint x: 214, startPoint y: 281, endPoint x: 78, endPoint y: 289, distance: 136.6
click at [440, 106] on span "undo" at bounding box center [454, 109] width 29 height 13
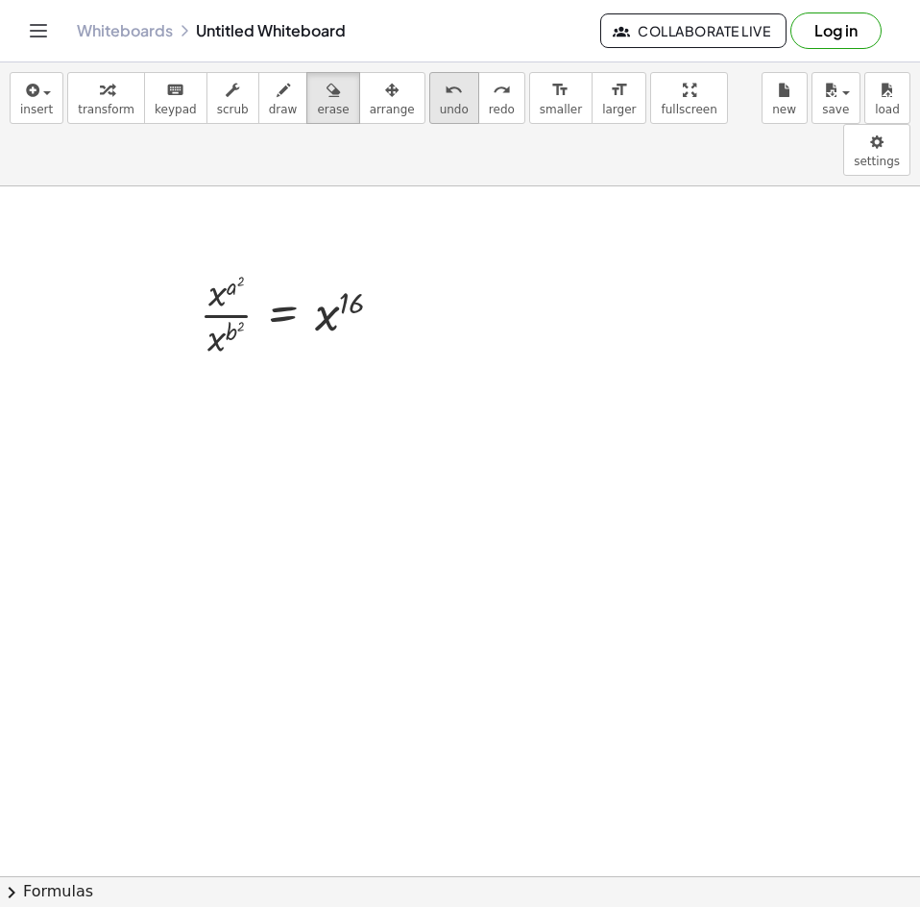
click at [440, 106] on span "undo" at bounding box center [454, 109] width 29 height 13
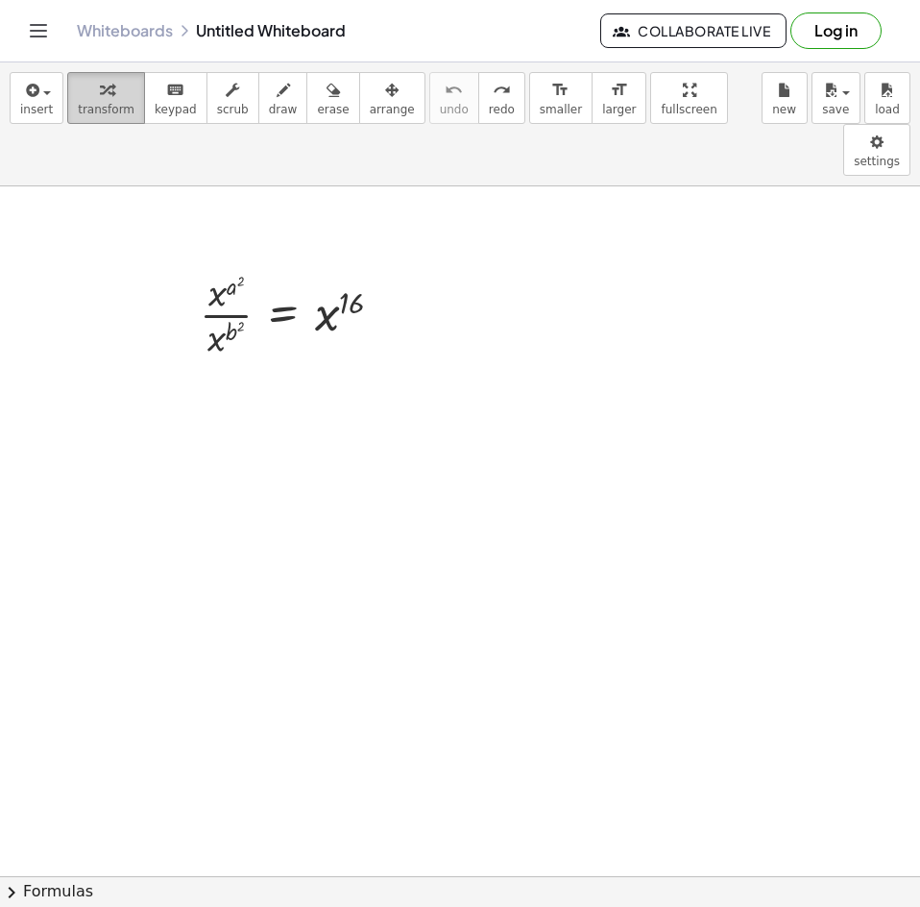
click at [112, 107] on span "transform" at bounding box center [106, 109] width 57 height 13
click at [166, 90] on icon "keyboard" at bounding box center [175, 90] width 18 height 23
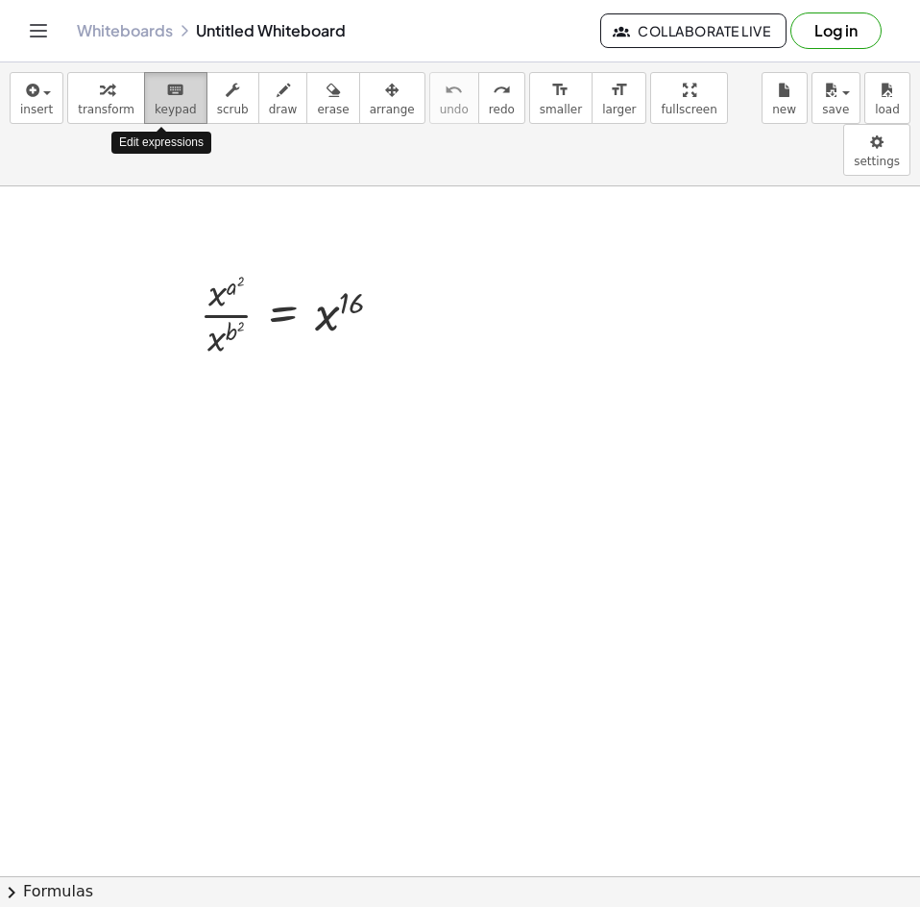
click at [166, 90] on icon "keyboard" at bounding box center [175, 90] width 18 height 23
